Goal: Task Accomplishment & Management: Use online tool/utility

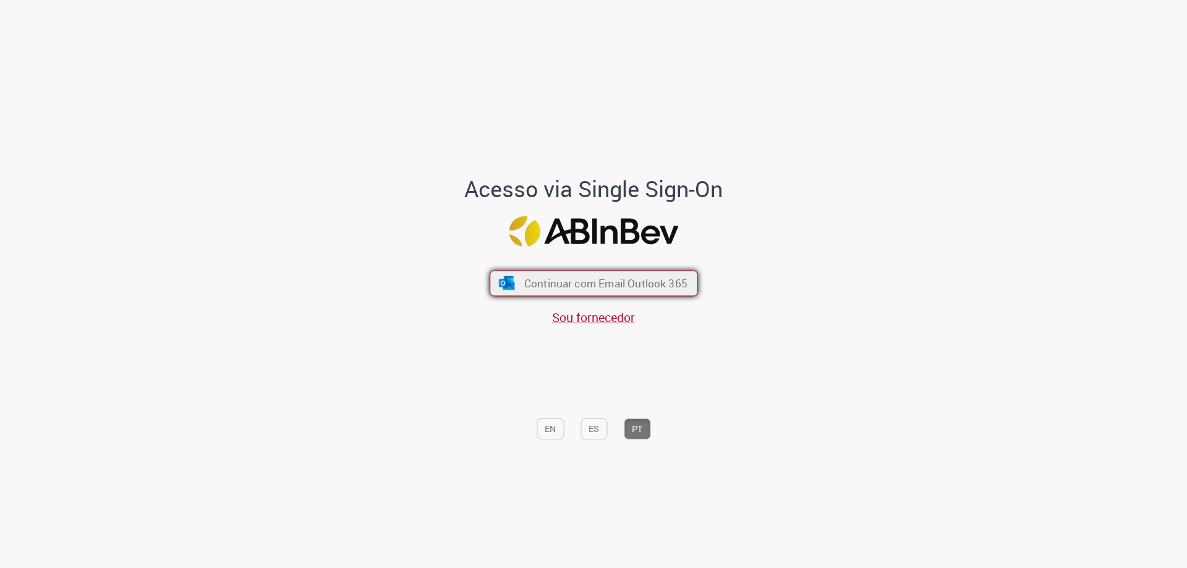
click at [613, 276] on span "Continuar com Email Outlook 365" at bounding box center [605, 283] width 163 height 14
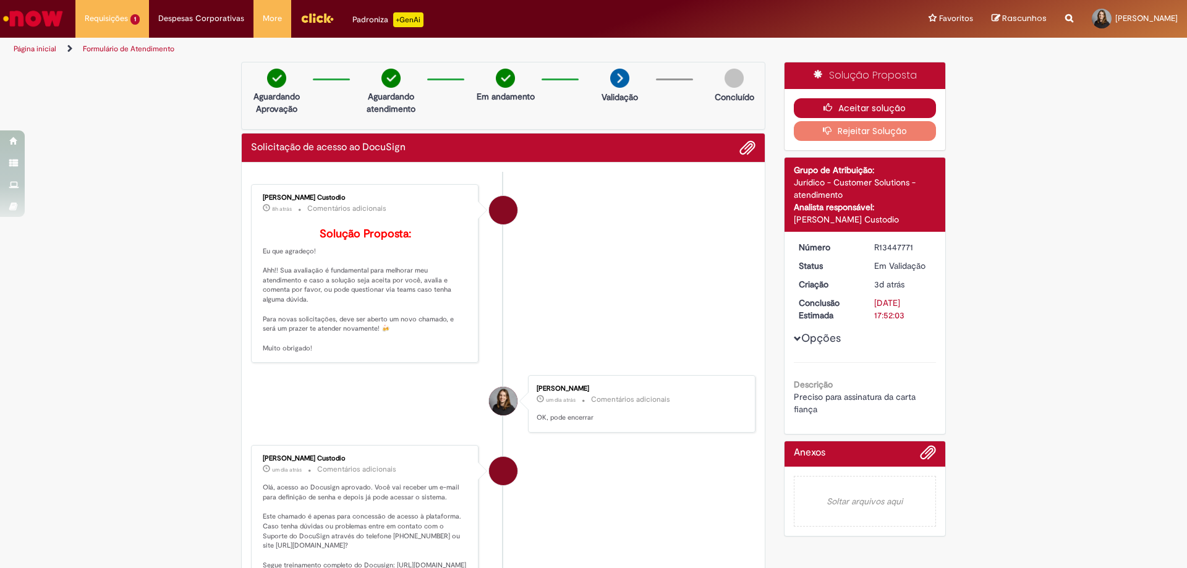
click at [848, 102] on button "Aceitar solução" at bounding box center [865, 108] width 143 height 20
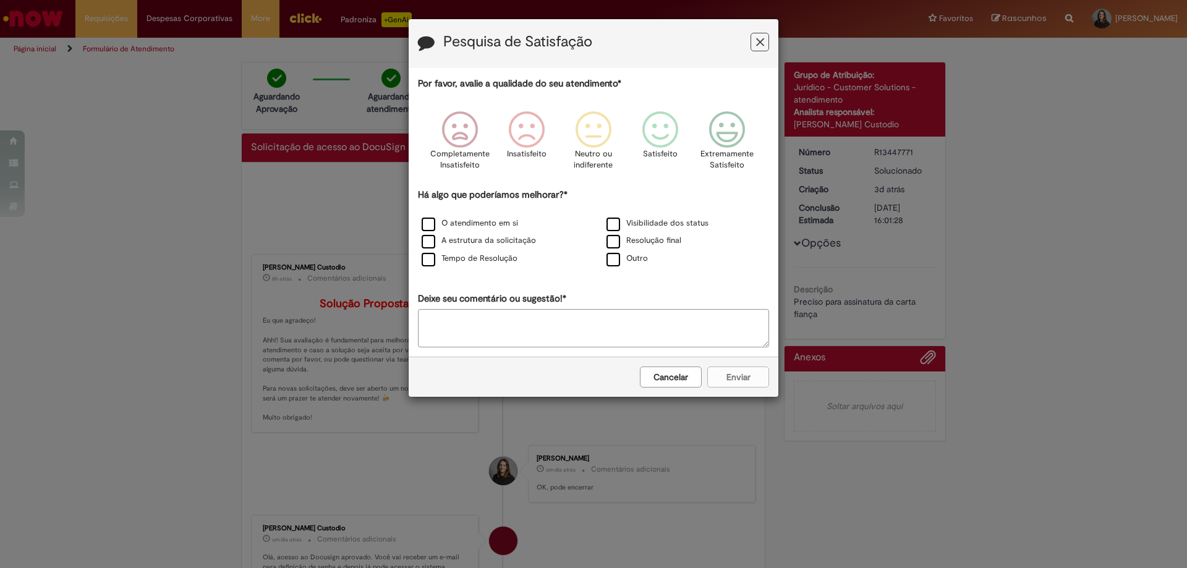
click at [762, 40] on icon "Feedback" at bounding box center [760, 42] width 8 height 13
